Goal: Task Accomplishment & Management: Use online tool/utility

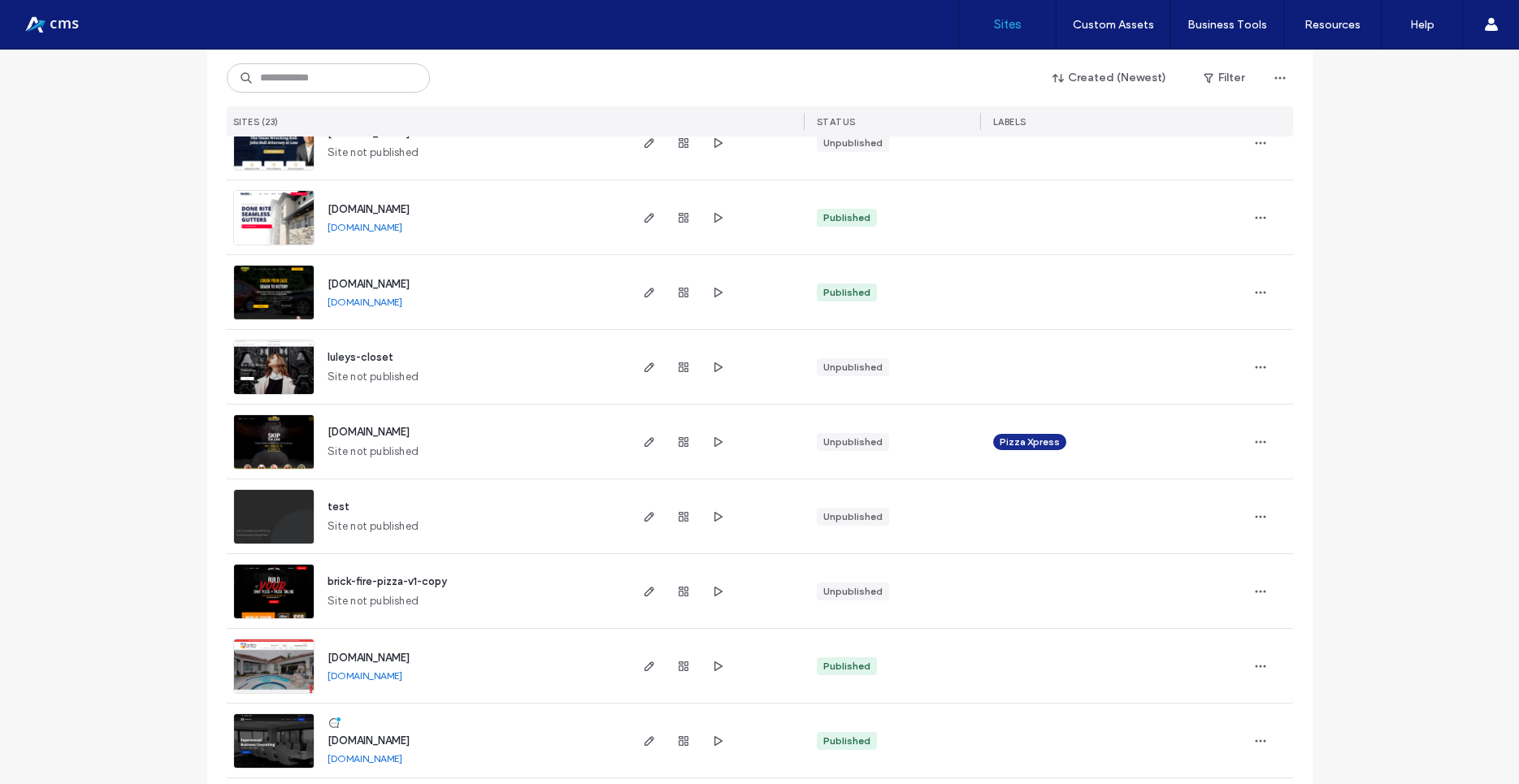
scroll to position [584, 0]
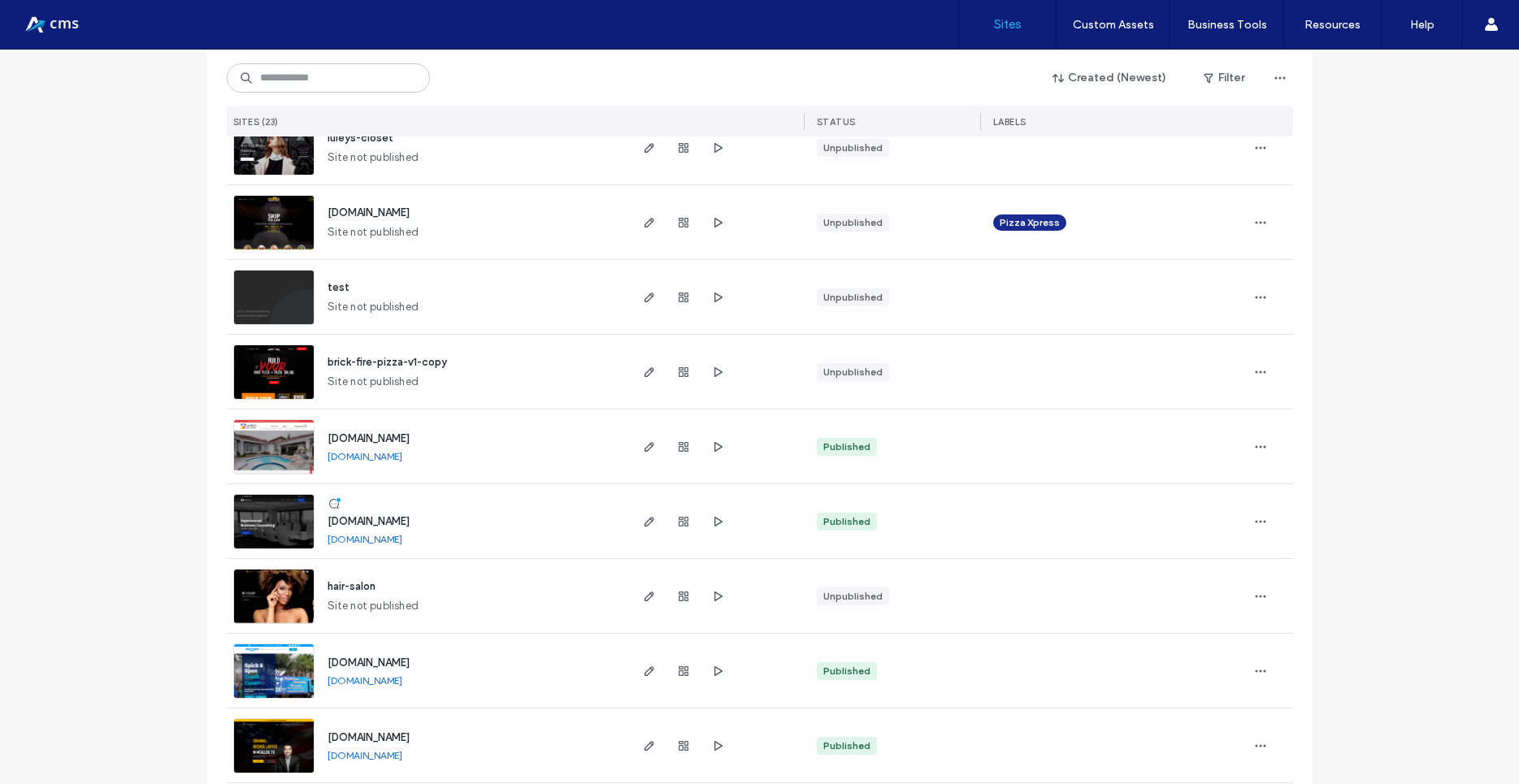
click at [262, 451] on img at bounding box center [274, 474] width 80 height 110
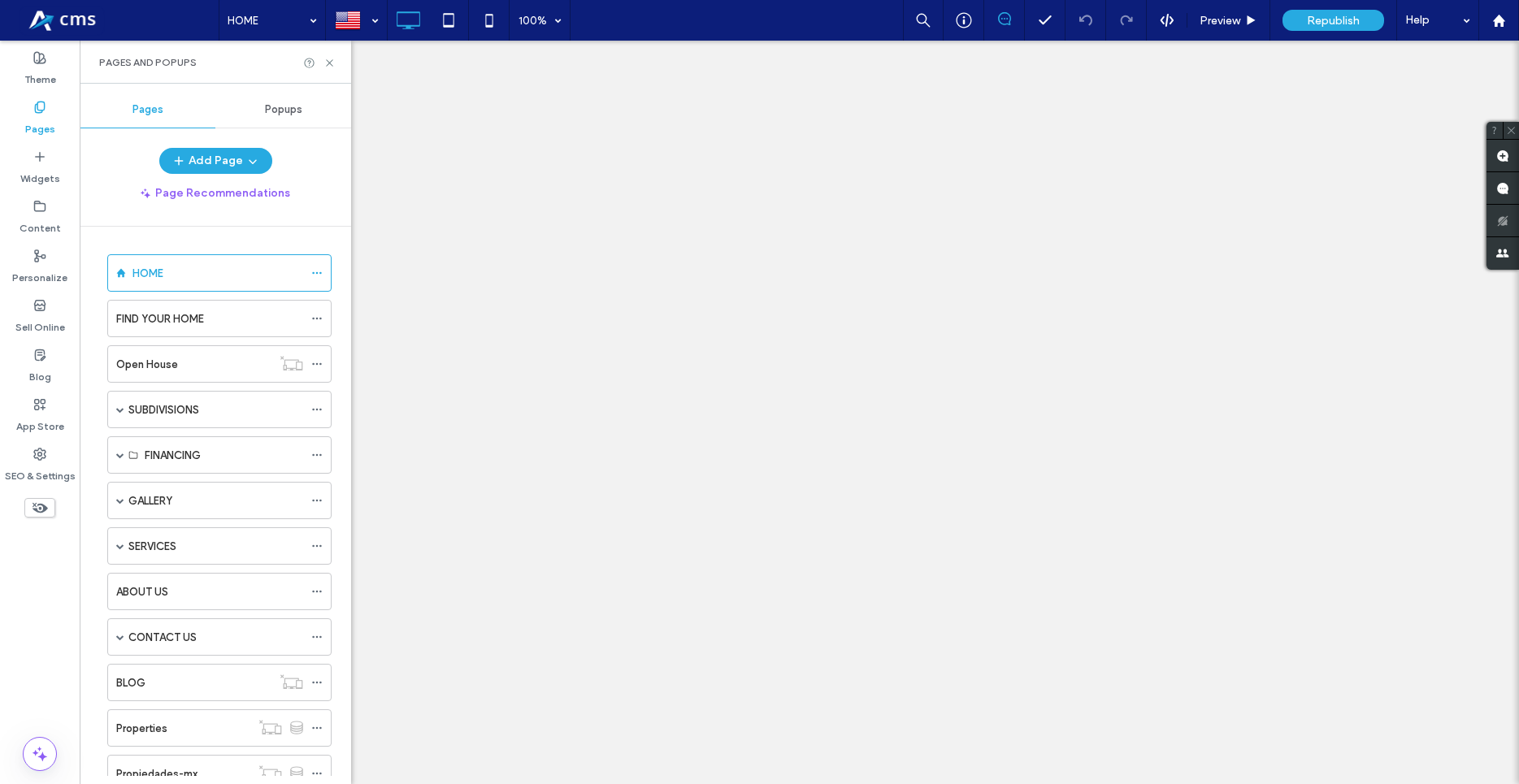
click at [120, 413] on span at bounding box center [120, 409] width 8 height 36
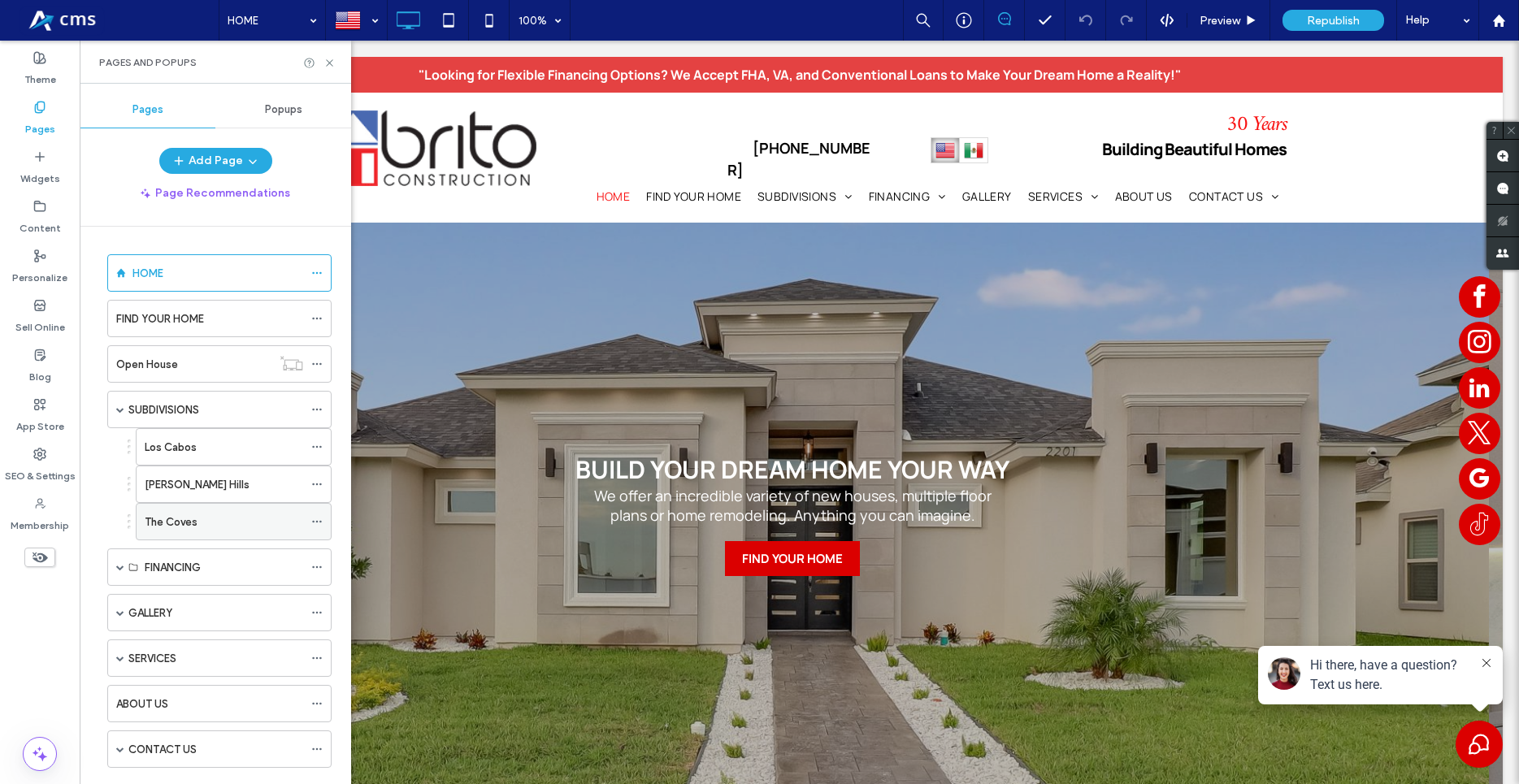
click at [214, 519] on div "The Coves" at bounding box center [223, 522] width 159 height 18
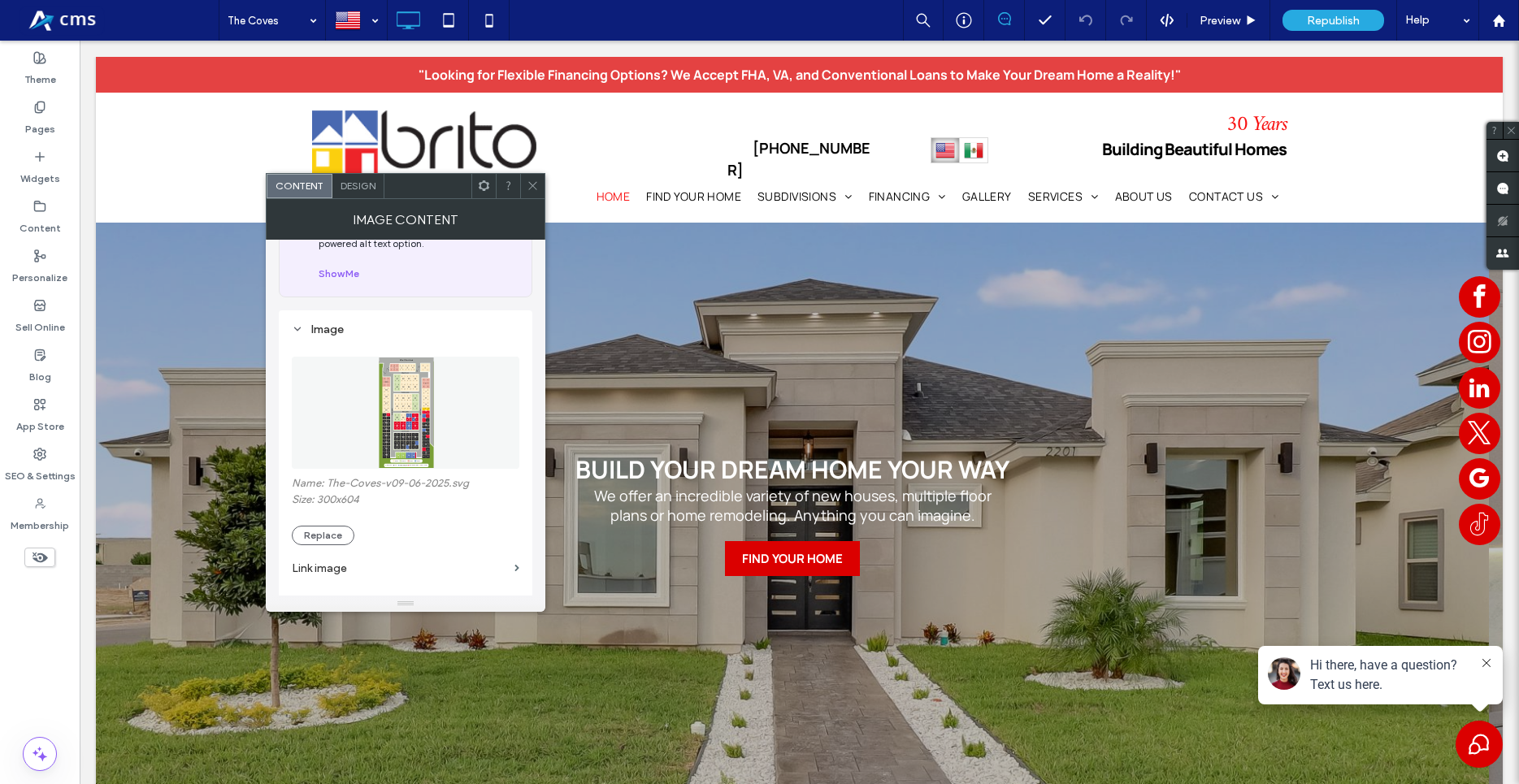
scroll to position [93, 0]
click at [292, 527] on button "Replace" at bounding box center [323, 526] width 62 height 19
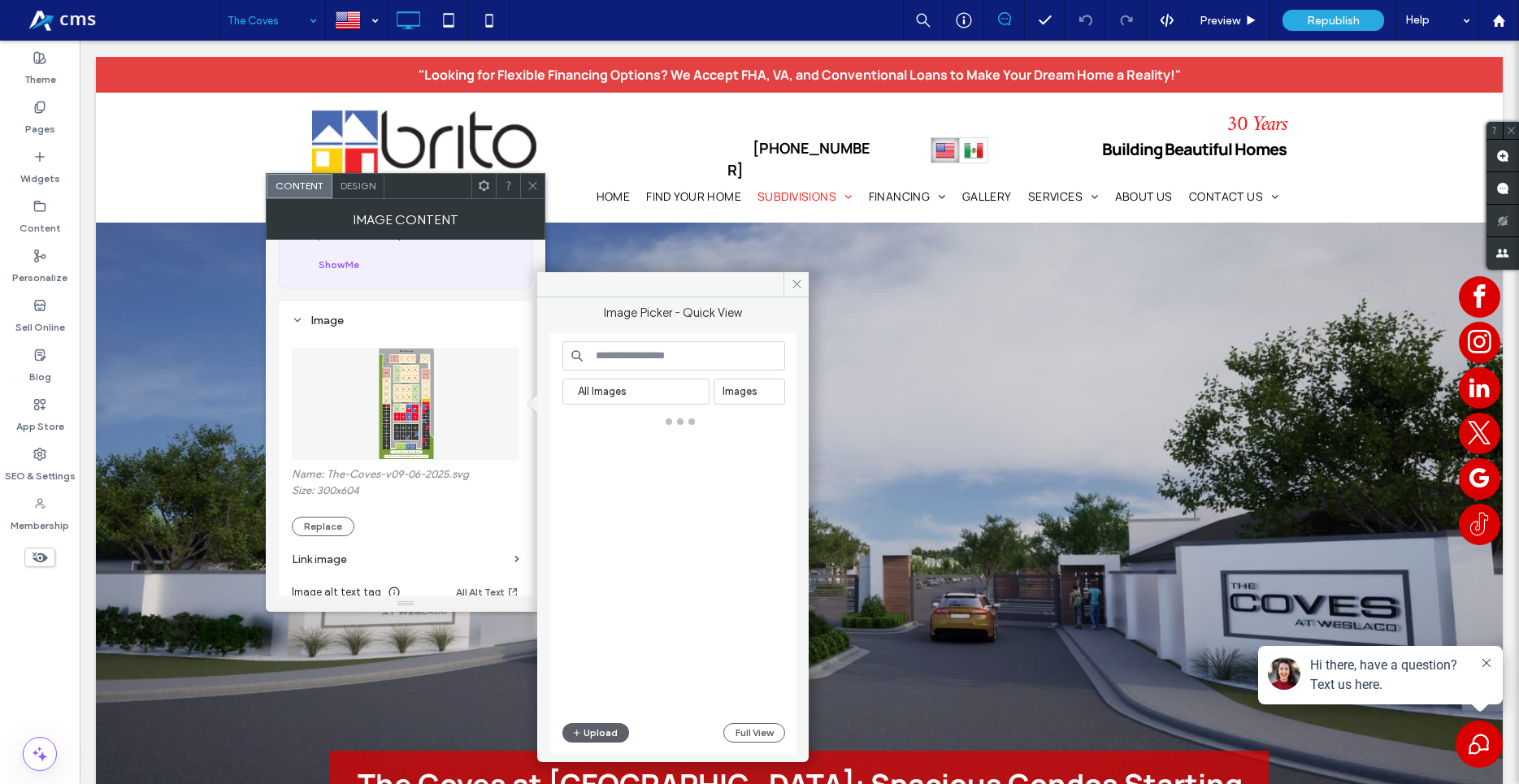
scroll to position [1574, 0]
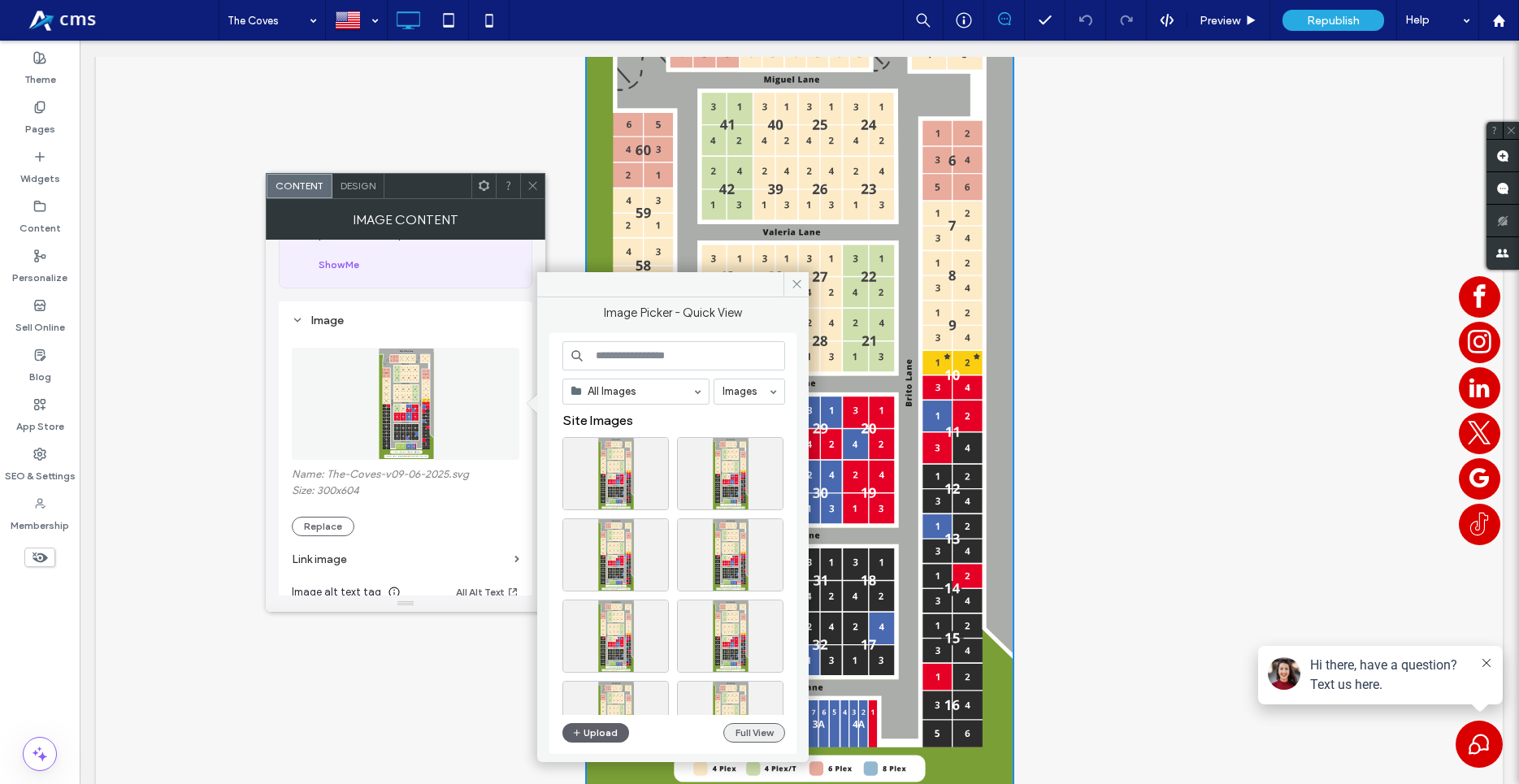
click at [761, 732] on button "Full View" at bounding box center [753, 732] width 61 height 19
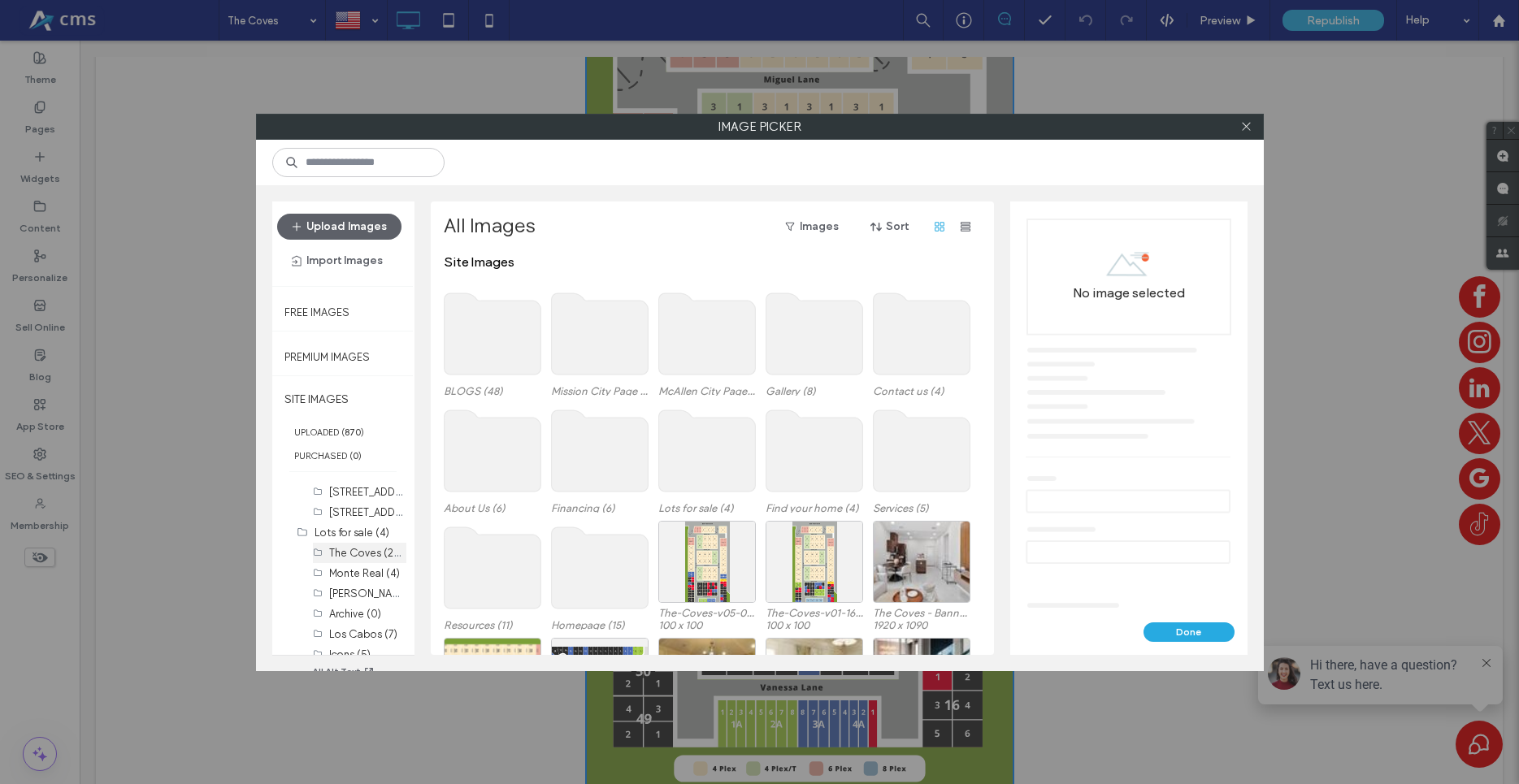
scroll to position [370, 0]
click at [341, 542] on label "The Coves (259)" at bounding box center [369, 541] width 81 height 16
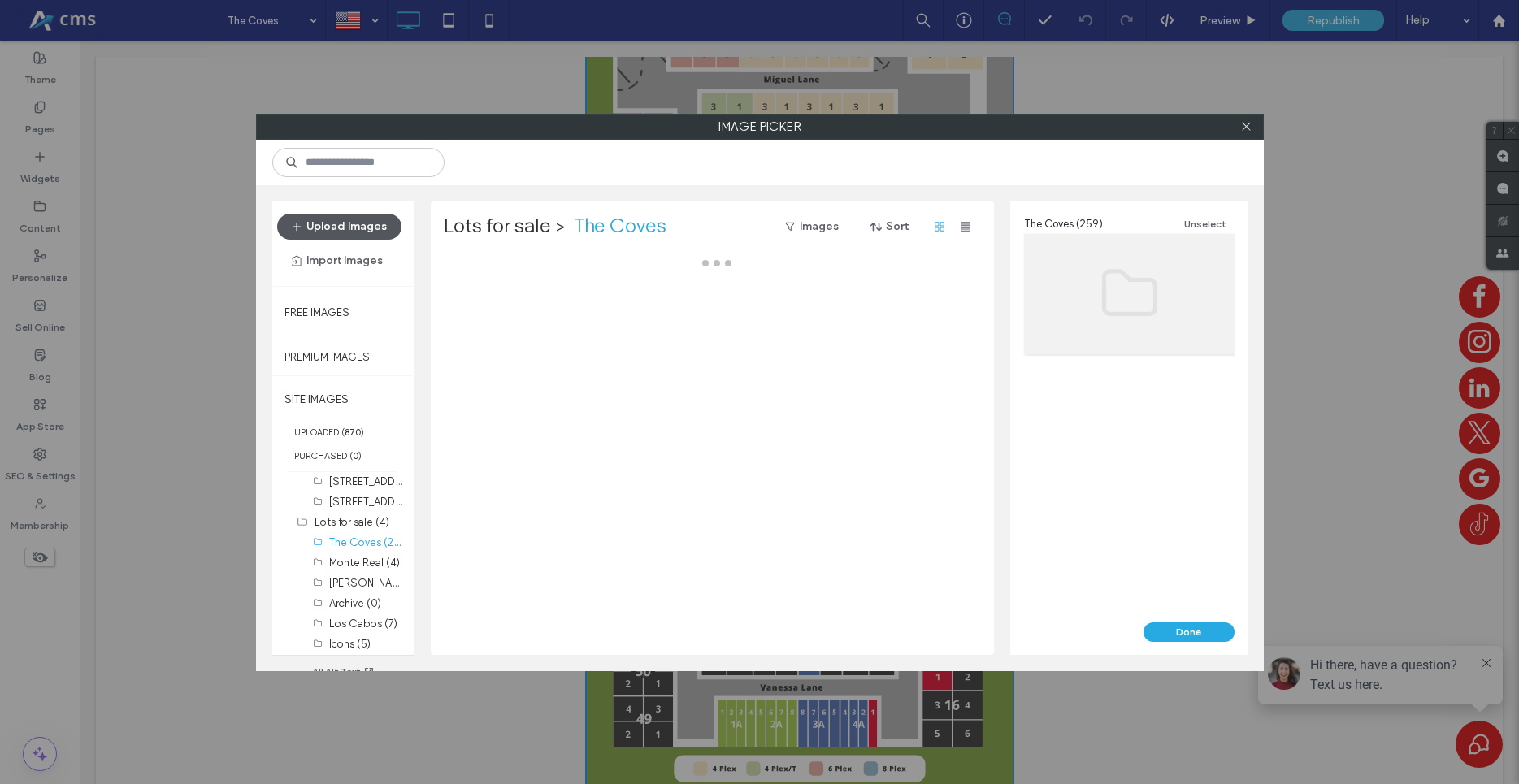
click at [355, 230] on button "Upload Images" at bounding box center [339, 226] width 125 height 26
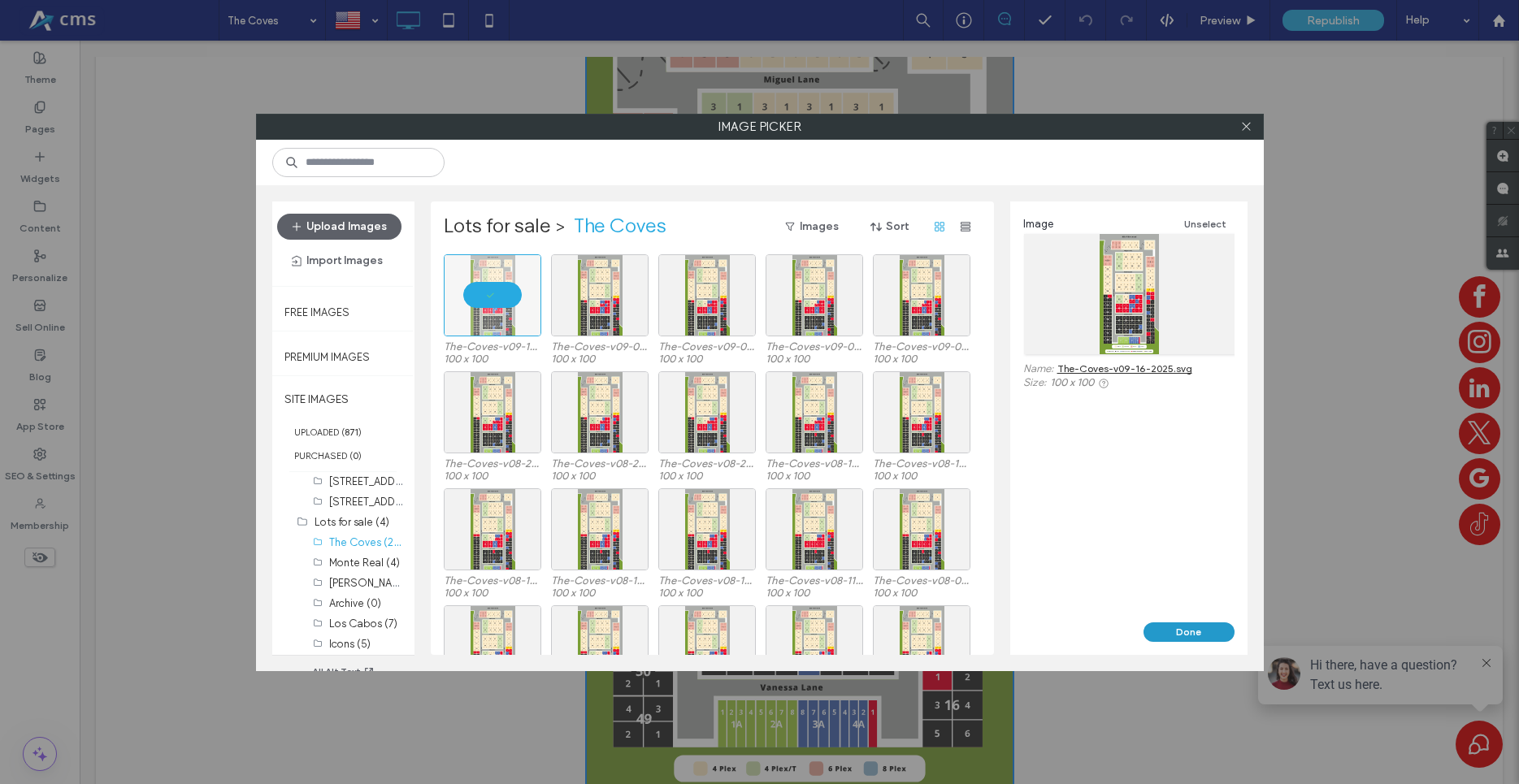
click at [1173, 637] on button "Done" at bounding box center [1188, 632] width 91 height 19
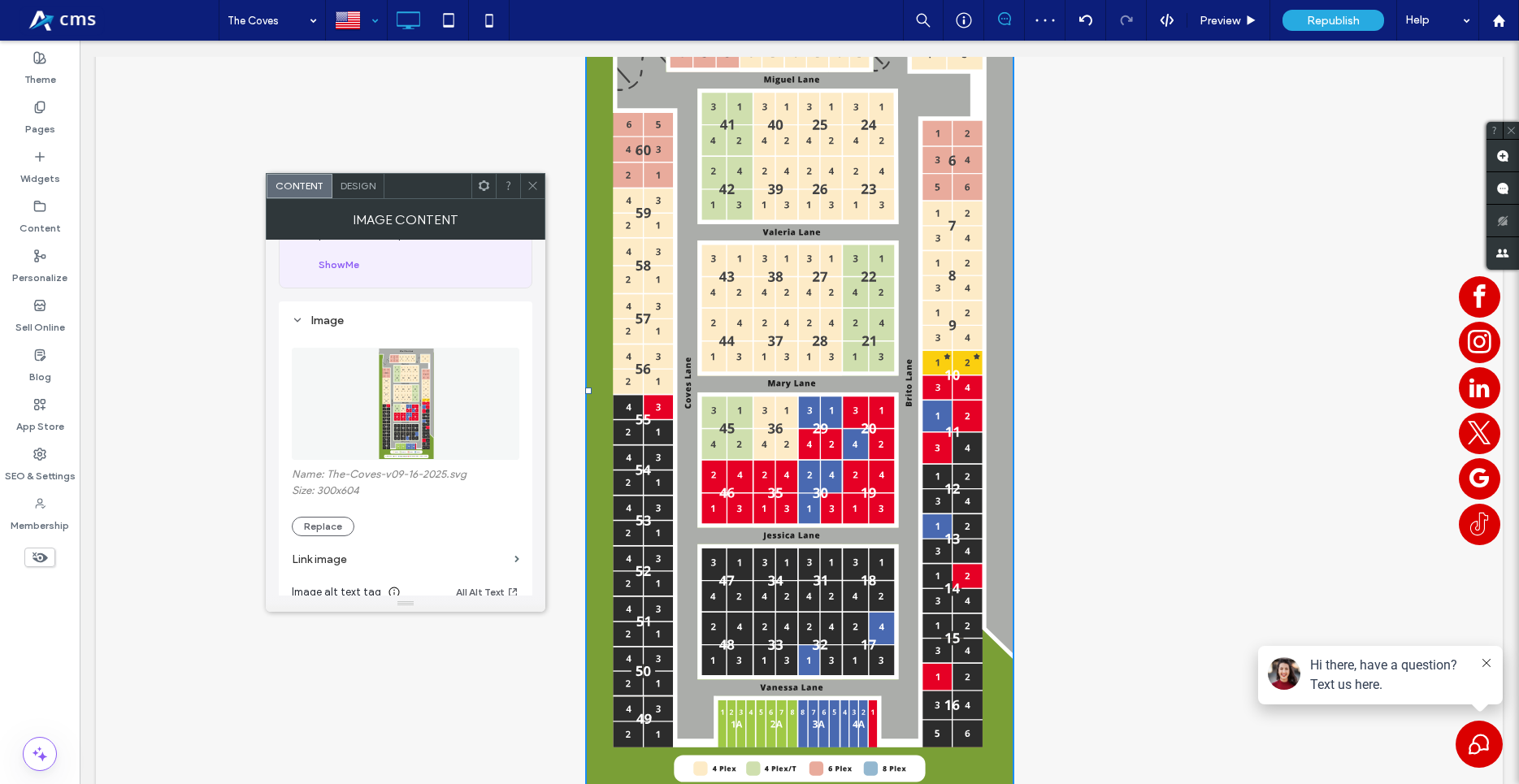
click at [359, 34] on div at bounding box center [356, 20] width 59 height 39
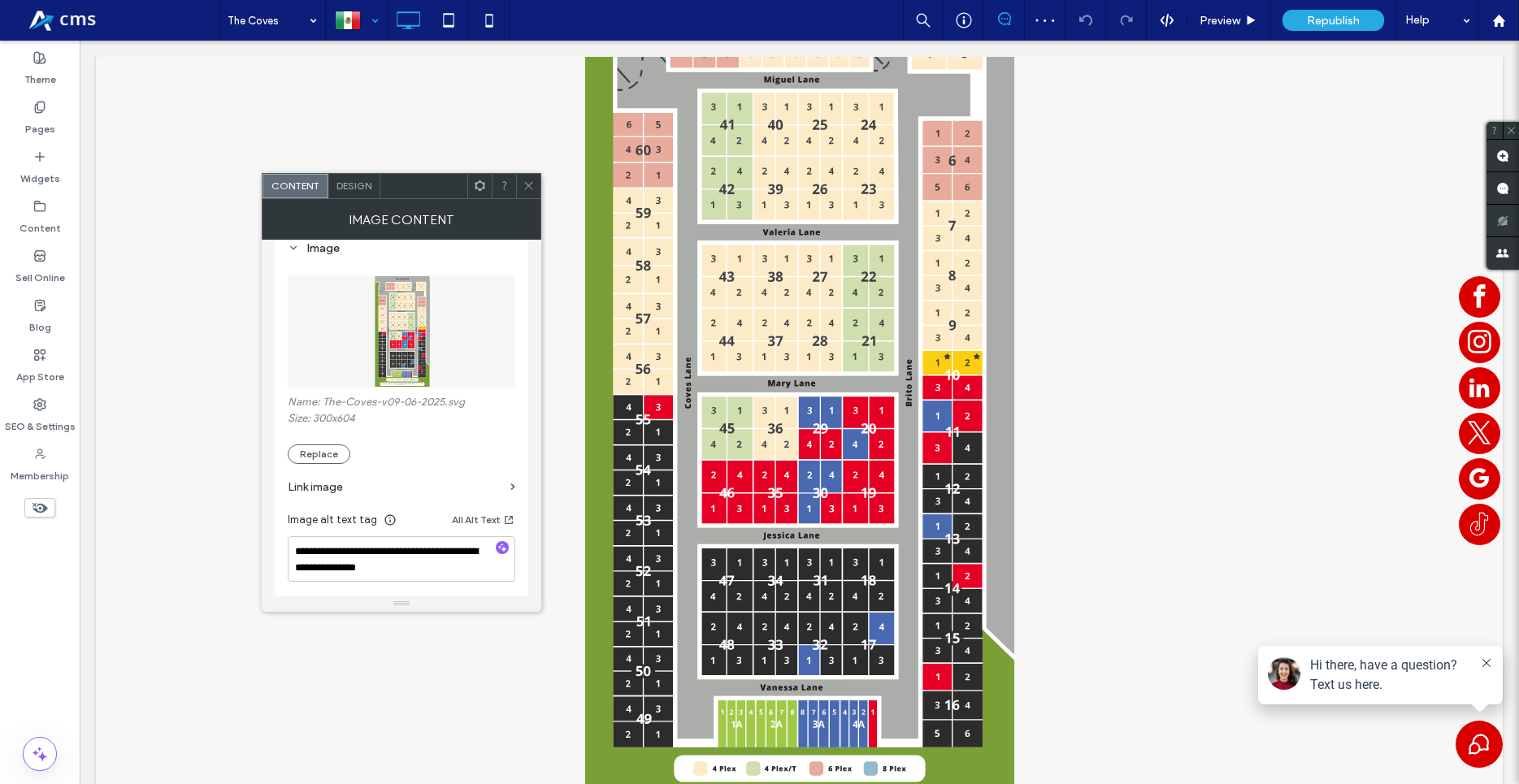
scroll to position [185, 0]
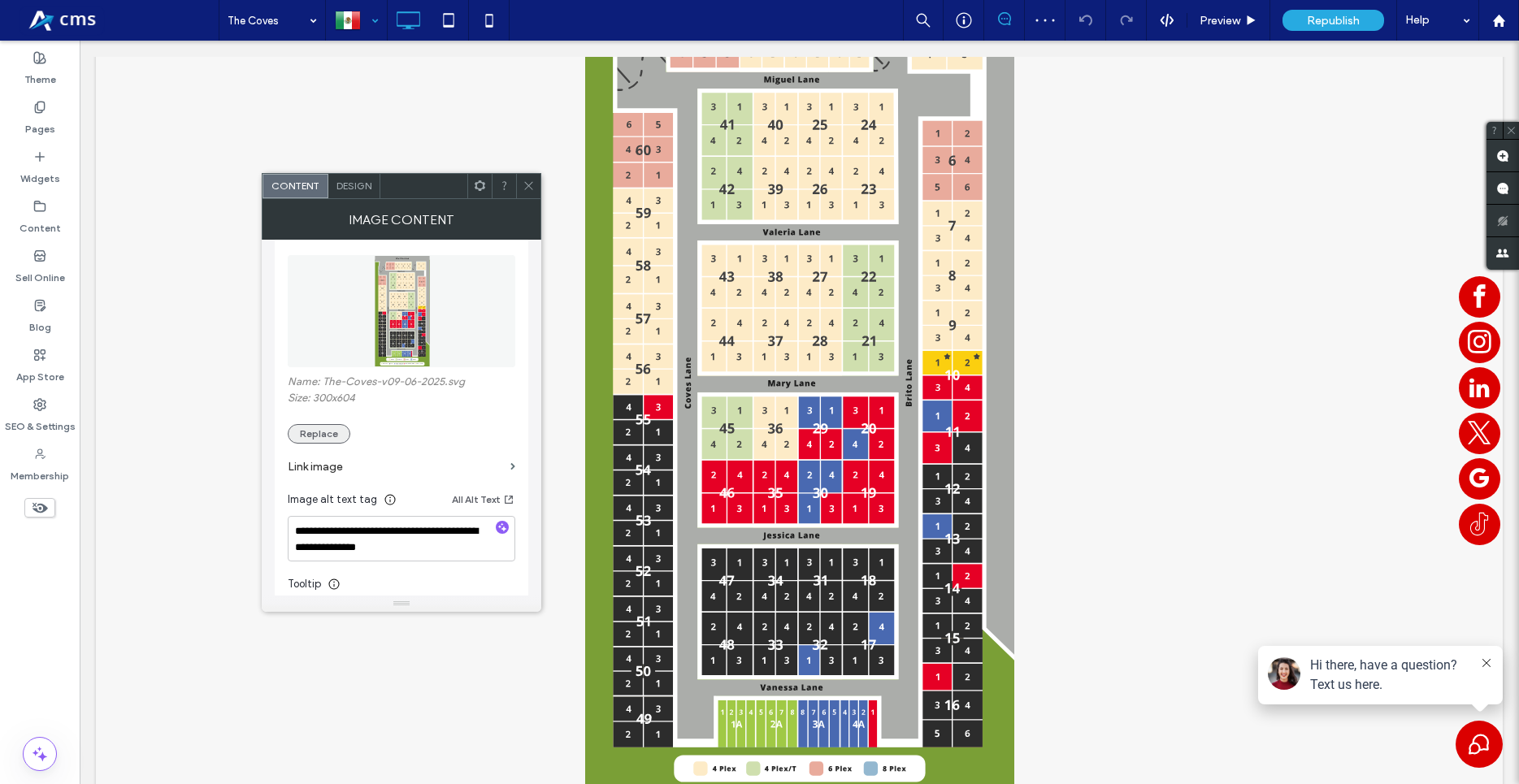
click at [312, 441] on button "Replace" at bounding box center [319, 433] width 62 height 19
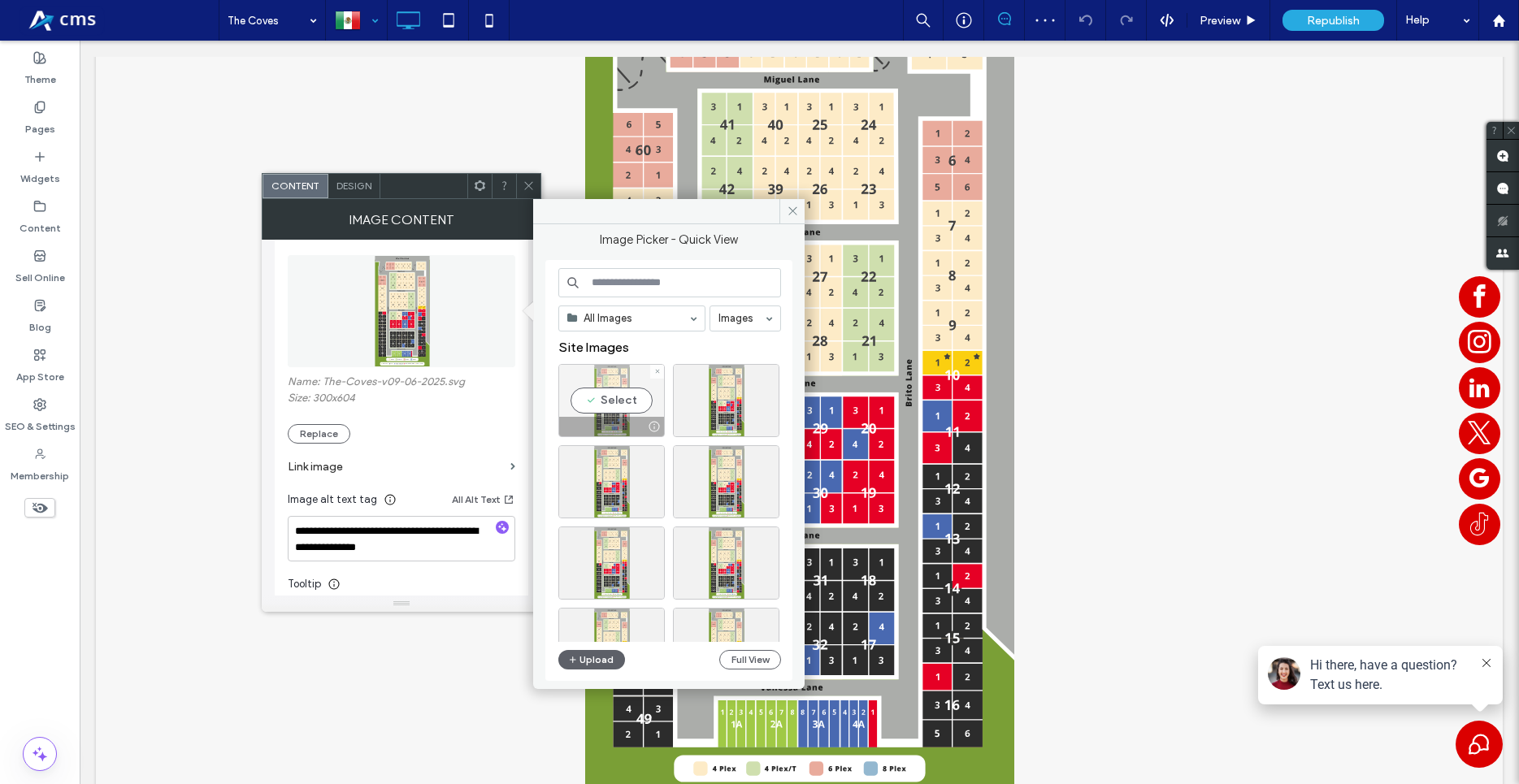
click at [613, 412] on div "Select" at bounding box center [611, 400] width 106 height 73
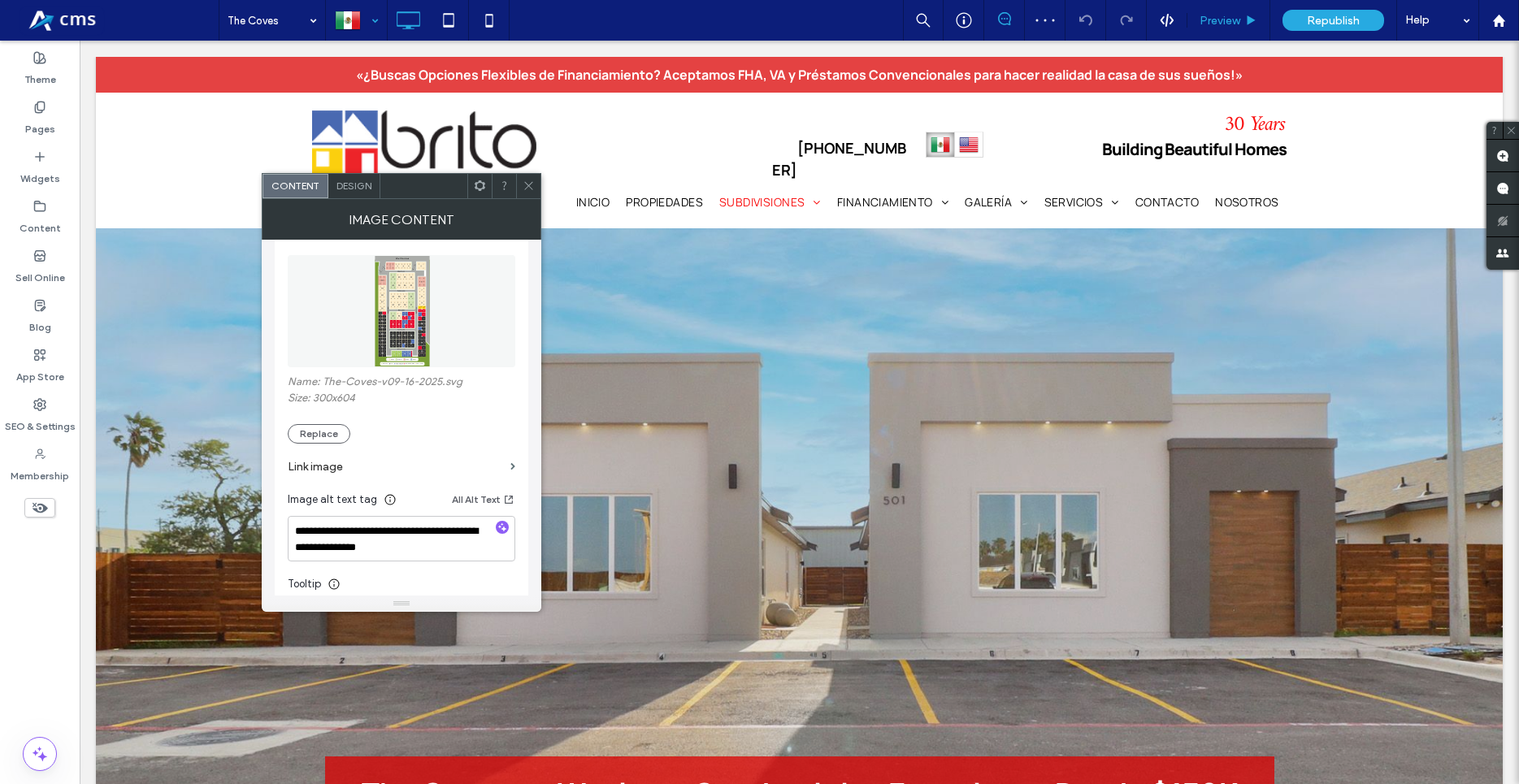
scroll to position [1822, 0]
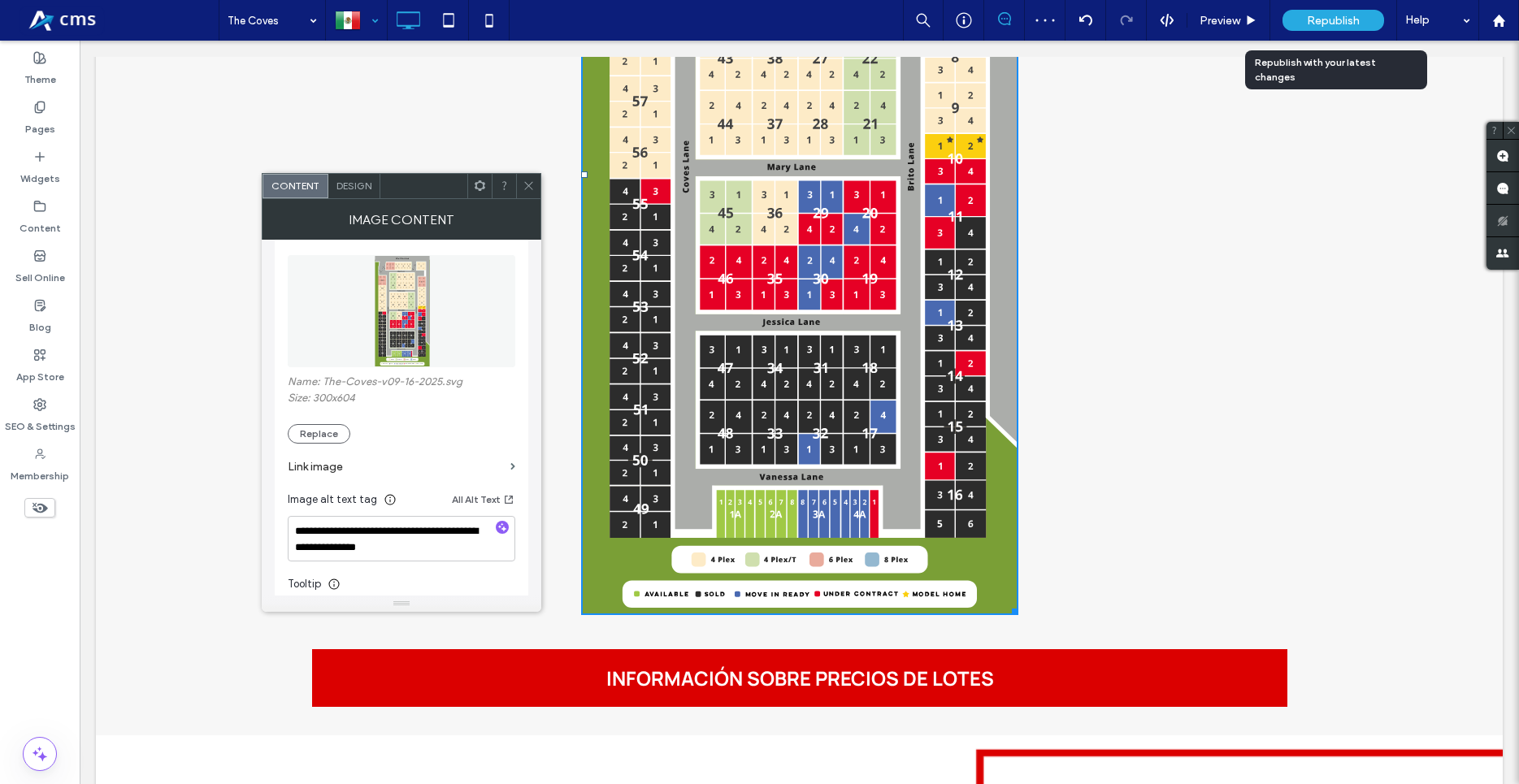
click at [1334, 15] on span "Republish" at bounding box center [1333, 20] width 53 height 14
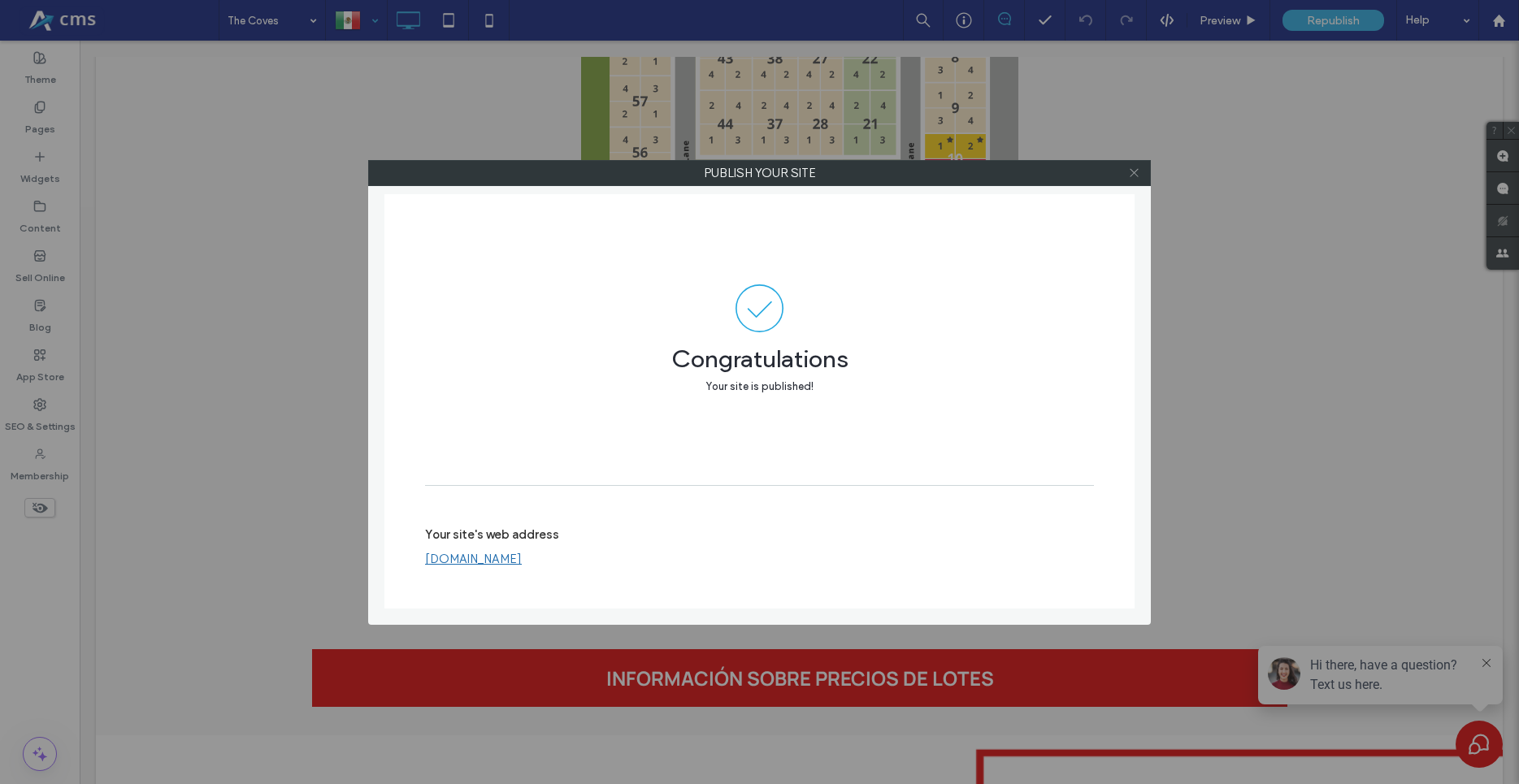
click at [1138, 171] on icon at bounding box center [1134, 172] width 13 height 13
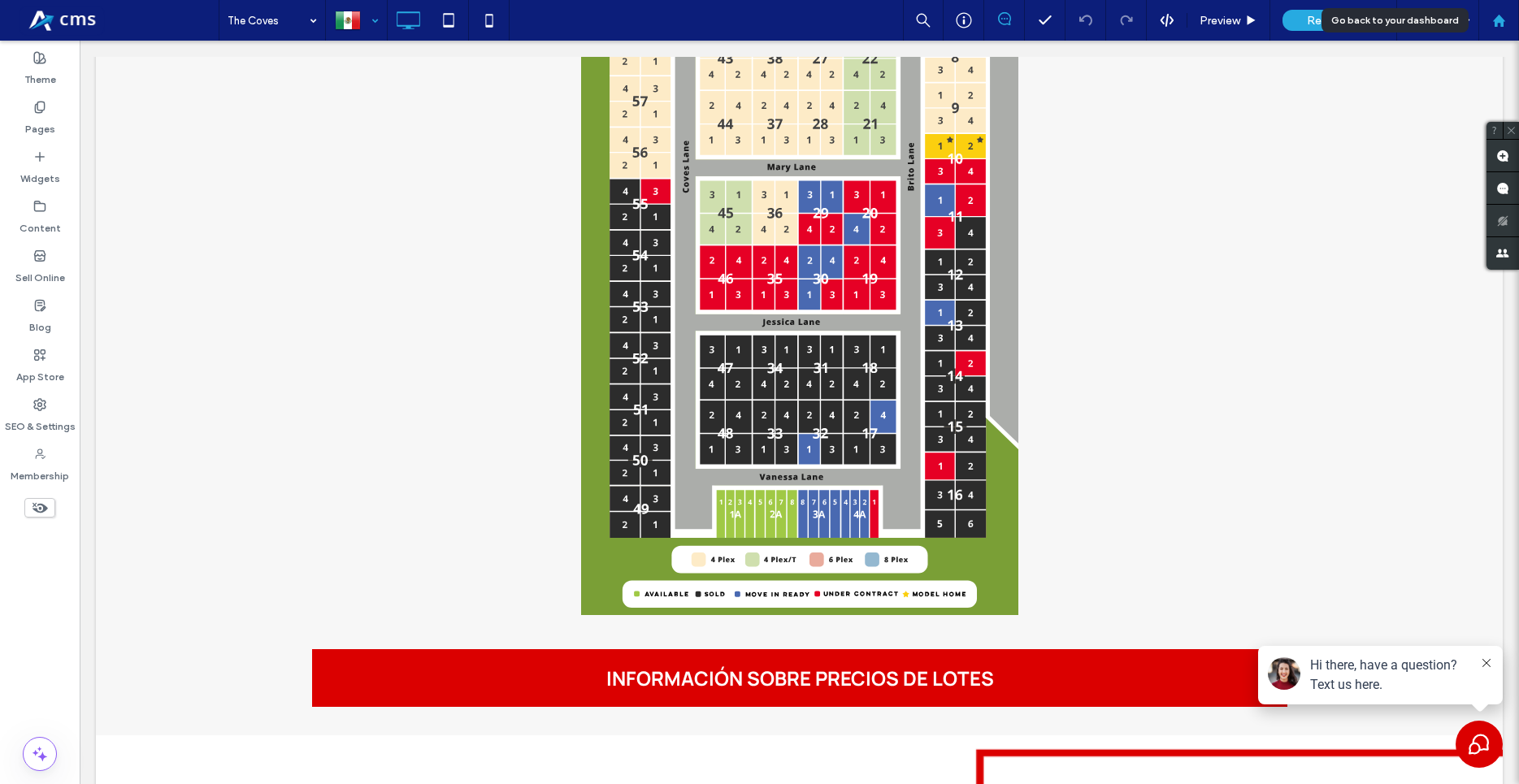
click at [1493, 29] on div at bounding box center [1499, 20] width 41 height 41
